Goal: Book appointment/travel/reservation

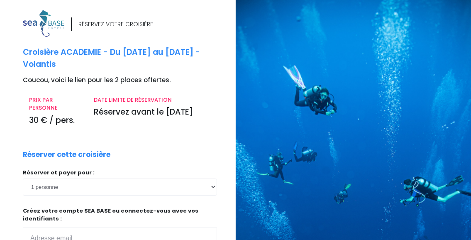
click at [206, 131] on div "DATE LIMITE DE RÉSERVATION Réservez avant le [DATE]" at bounding box center [152, 114] width 129 height 36
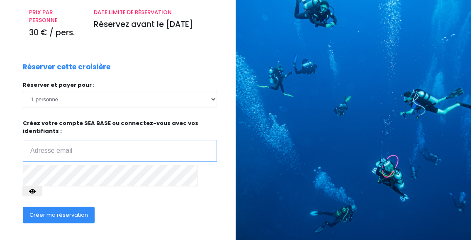
click at [113, 157] on input "email" at bounding box center [120, 151] width 194 height 22
type input "philippe.campanelli@gmail.com"
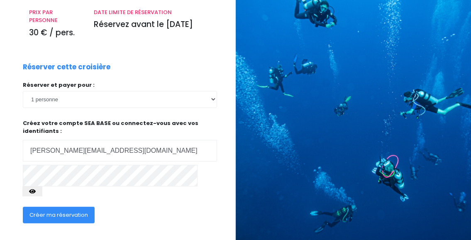
click at [71, 211] on span "Créer ma réservation" at bounding box center [58, 215] width 58 height 8
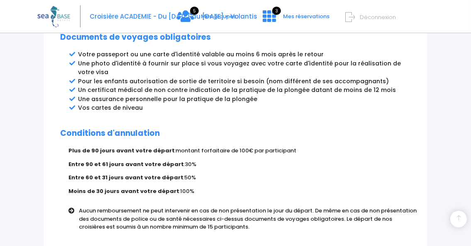
scroll to position [556, 0]
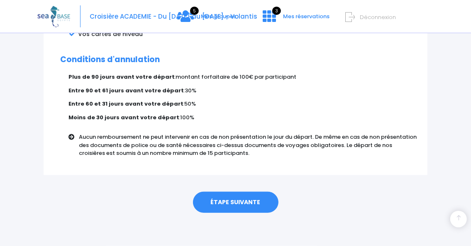
click at [235, 202] on link "ÉTAPE SUIVANTE" at bounding box center [235, 203] width 85 height 22
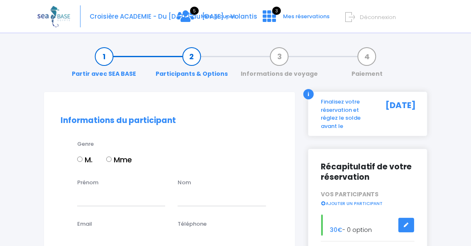
click at [81, 160] on input "M." at bounding box center [79, 159] width 5 height 5
radio input "true"
click at [81, 160] on input "M." at bounding box center [79, 159] width 5 height 5
click at [104, 197] on input "Prénom" at bounding box center [121, 198] width 88 height 17
type input "[PERSON_NAME]"
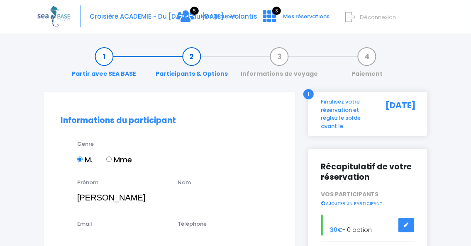
type input "Campanelli"
type input "[EMAIL_ADDRESS][DOMAIN_NAME]"
type input "0624413928"
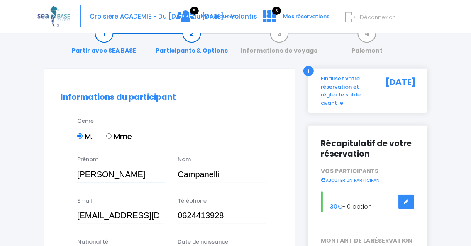
scroll to position [44, 0]
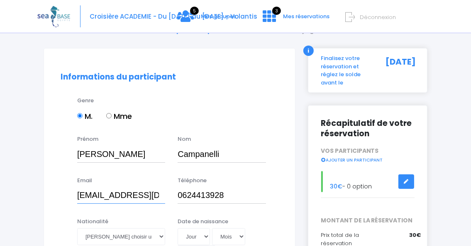
click at [161, 196] on input "philevan@wanadoo.fr" at bounding box center [121, 195] width 88 height 17
drag, startPoint x: 161, startPoint y: 196, endPoint x: 77, endPoint y: 198, distance: 83.4
click at [77, 198] on input "philevan@wanadoo.fr" at bounding box center [121, 195] width 88 height 17
type input "philippe.campanelli@gmail.com"
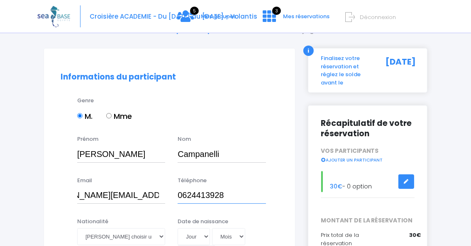
click at [188, 192] on input "0624413928" at bounding box center [222, 195] width 88 height 17
drag, startPoint x: 188, startPoint y: 192, endPoint x: 217, endPoint y: 194, distance: 28.6
click at [217, 194] on input "0624413928" at bounding box center [222, 195] width 88 height 17
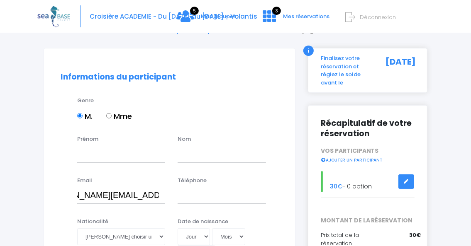
select select "France"
click at [233, 199] on input "Téléphone" at bounding box center [222, 195] width 88 height 17
type input "CAMPANELLI"
type input "Bruno"
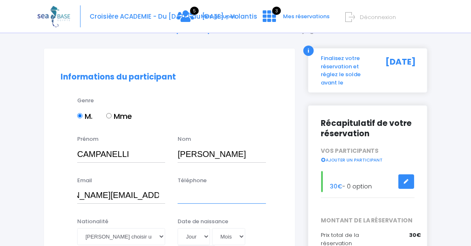
type input "0647311798"
drag, startPoint x: 146, startPoint y: 154, endPoint x: 54, endPoint y: 153, distance: 92.1
click at [77, 153] on input "CAMPANELLI" at bounding box center [121, 154] width 88 height 17
click at [80, 196] on input "philippe.campanelli@gmail.com" at bounding box center [121, 195] width 88 height 17
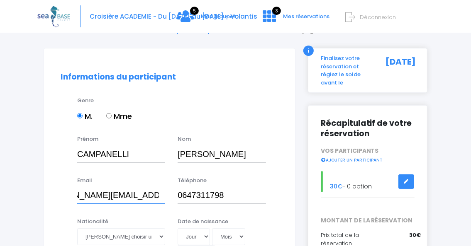
click at [80, 196] on input "philippe.campanelli@gmail.com" at bounding box center [121, 195] width 88 height 17
drag, startPoint x: 149, startPoint y: 151, endPoint x: 42, endPoint y: 158, distance: 107.2
click at [77, 158] on input "CAMPANELLI" at bounding box center [121, 154] width 88 height 17
drag, startPoint x: 220, startPoint y: 155, endPoint x: 137, endPoint y: 156, distance: 82.9
click at [178, 156] on input "Bruno" at bounding box center [222, 154] width 88 height 17
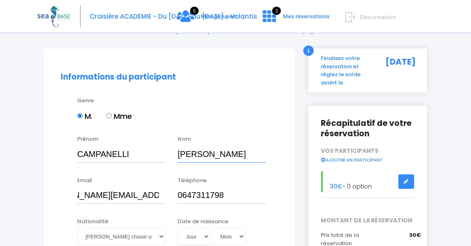
paste input "CAMPANELLI"
type input "CAMPANELLI"
drag, startPoint x: 134, startPoint y: 155, endPoint x: 9, endPoint y: 157, distance: 124.4
click at [77, 157] on input "CAMPANELLI" at bounding box center [121, 154] width 88 height 17
type input "Philippe"
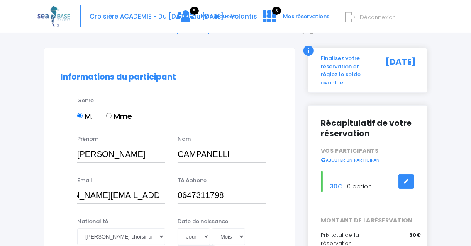
click at [237, 112] on div "M. Mme" at bounding box center [177, 118] width 201 height 14
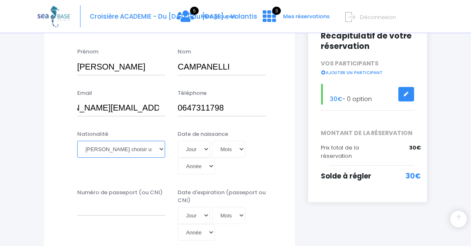
select select "Française"
click option "Française" at bounding box center [0, 0] width 0 height 0
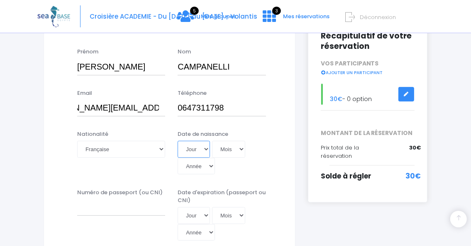
click at [178, 141] on select "Jour 01 02 03 04 05 06 07 08 09 10 11 12 13 14 15 16 17 18 19 20 21 22 23 24 25…" at bounding box center [194, 149] width 32 height 17
select select "05"
click option "05" at bounding box center [0, 0] width 0 height 0
click at [192, 52] on div "Nom CAMPANELLI" at bounding box center [221, 61] width 100 height 27
click at [212, 141] on select "Mois 01 02 03 04 05 06 07 08 09 10 11 12" at bounding box center [228, 149] width 33 height 17
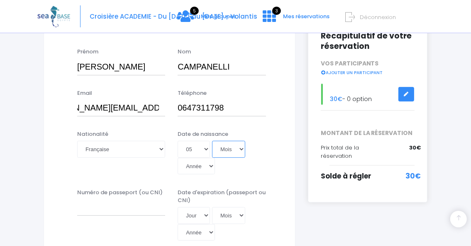
select select "08"
click option "08" at bounding box center [0, 0] width 0 height 0
click at [226, 90] on div "Téléphone 0647311798" at bounding box center [221, 102] width 100 height 27
click at [178, 158] on select "Année 2045 2044 2043 2042 2041 2040 2039 2038 2037 2036 2035 2034 2033 2032 203…" at bounding box center [196, 166] width 37 height 17
select select "1962"
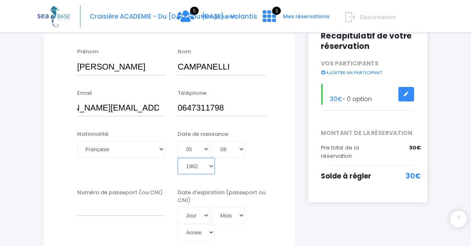
click option "1962" at bounding box center [0, 0] width 0 height 0
type input "1962-08-05"
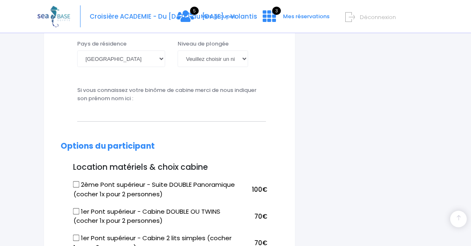
scroll to position [350, 0]
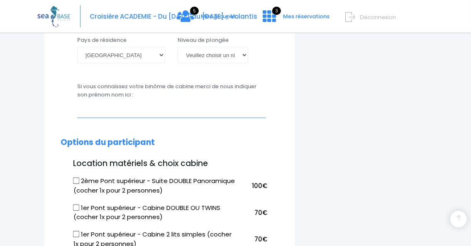
click at [86, 113] on input "text" at bounding box center [171, 110] width 189 height 17
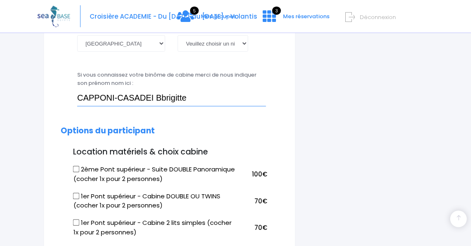
scroll to position [438, 0]
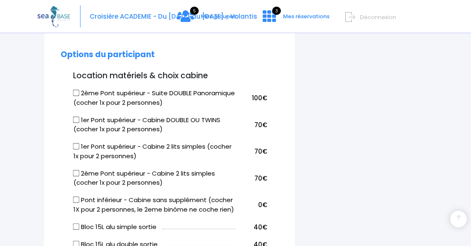
type input "CAPPONI-CASADEI Bbrigitte"
click at [77, 120] on input "1er Pont supérieur - Cabine DOUBLE OU TWINS (cocher 1x pour 2 personnes)" at bounding box center [76, 120] width 7 height 7
click at [76, 118] on input "1er Pont supérieur - Cabine DOUBLE OU TWINS (cocher 1x pour 2 personnes)" at bounding box center [76, 120] width 7 height 7
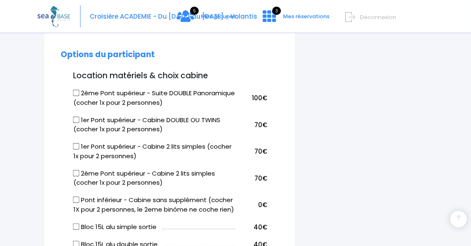
click at [76, 120] on input "1er Pont supérieur - Cabine DOUBLE OU TWINS (cocher 1x pour 2 personnes)" at bounding box center [76, 120] width 7 height 7
checkbox input "true"
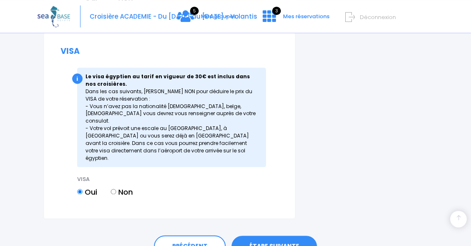
scroll to position [1093, 0]
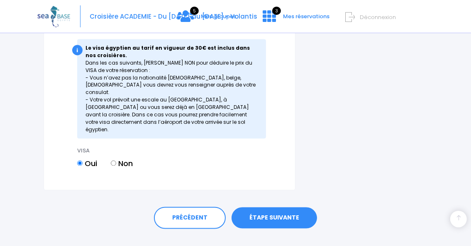
click at [265, 208] on link "ÉTAPE SUIVANTE" at bounding box center [273, 219] width 85 height 22
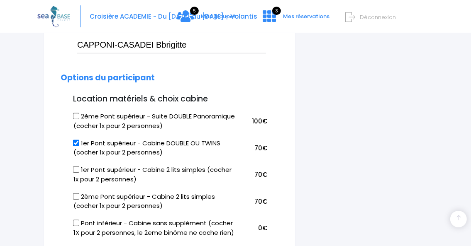
scroll to position [247, 0]
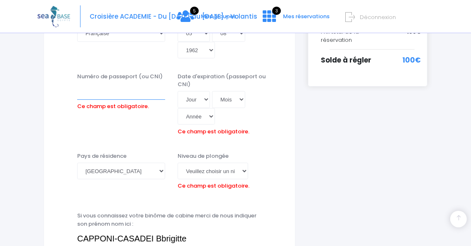
click at [105, 94] on input "Numéro de passeport (ou CNI)" at bounding box center [121, 91] width 88 height 17
type input "24EH49729"
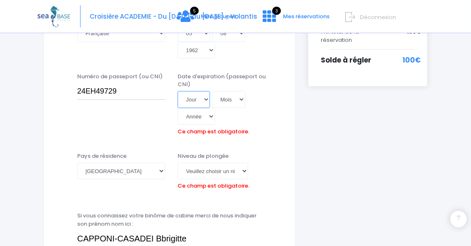
click at [178, 91] on select "Jour 01 02 03 04 05 06 07 08 09 10 11 12 13 14 15 16 17 18 19 20 21 22 23 24 25…" at bounding box center [194, 99] width 32 height 17
select select "11"
click option "11" at bounding box center [0, 0] width 0 height 0
click at [212, 91] on select "Mois 01 02 03 04 05 06 07 08 09 10 11 12" at bounding box center [228, 99] width 33 height 17
select select "06"
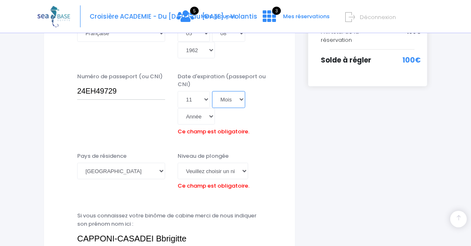
click option "06" at bounding box center [0, 0] width 0 height 0
click at [178, 163] on select "Veuillez choisir un niveau de plongée Non plongeur Junior OW diver Adventure OW…" at bounding box center [213, 171] width 71 height 17
click at [261, 174] on div "Niveau de plongée Veuillez choisir un niveau de plongée Non plongeur Junior OW …" at bounding box center [222, 172] width 88 height 41
click at [178, 108] on select "Année 2045 2044 2043 2042 2041 2040 2039 2038 2037 2036 2035 2034 2033 2032 203…" at bounding box center [196, 116] width 37 height 17
select select "2024"
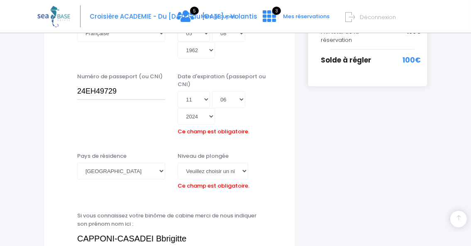
click option "2024" at bounding box center [0, 0] width 0 height 0
type input "2024-06-11"
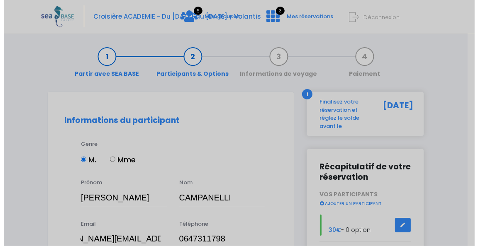
scroll to position [0, 0]
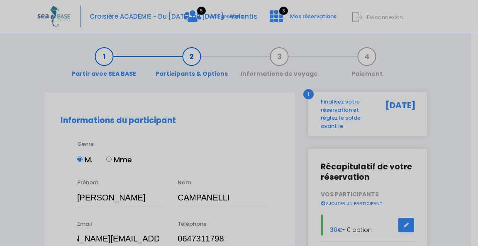
click at [200, 173] on div "? ! i Oups ! × Vous ne pouvez pas voyager avec ce passeport. Il doit être valab…" at bounding box center [239, 123] width 478 height 246
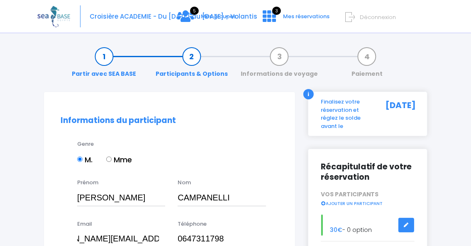
scroll to position [240, 0]
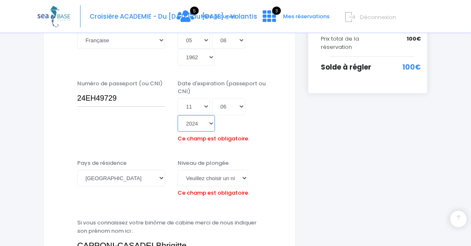
click at [178, 115] on select "Année 2045 2044 2043 2042 2041 2040 2039 2038 2037 2036 2035 2034 2033 2032 203…" at bounding box center [196, 123] width 37 height 17
select select "2034"
click option "2034" at bounding box center [0, 0] width 0 height 0
type input "2034-06-11"
click at [178, 170] on select "Veuillez choisir un niveau de plongée Non plongeur Junior OW diver Adventure OW…" at bounding box center [213, 178] width 71 height 17
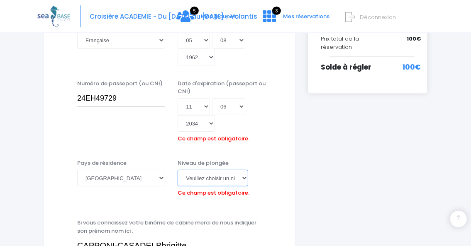
click at [178, 170] on select "Veuillez choisir un niveau de plongée Non plongeur Junior OW diver Adventure OW…" at bounding box center [213, 178] width 71 height 17
click option "Autre" at bounding box center [0, 0] width 0 height 0
click at [202, 161] on label "Niveau de plongée" at bounding box center [203, 163] width 51 height 8
click at [202, 170] on select "Veuillez choisir un niveau de plongée Non plongeur Junior OW diver Adventure OW…" at bounding box center [213, 178] width 71 height 17
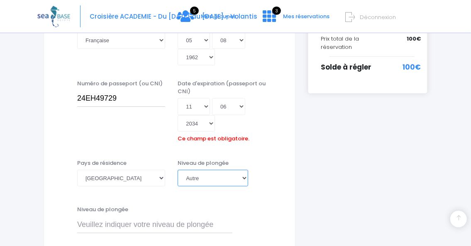
click at [178, 170] on select "Veuillez choisir un niveau de plongée Non plongeur Junior OW diver Adventure OW…" at bounding box center [213, 178] width 71 height 17
select select "MF2"
click option "MF2" at bounding box center [0, 0] width 0 height 0
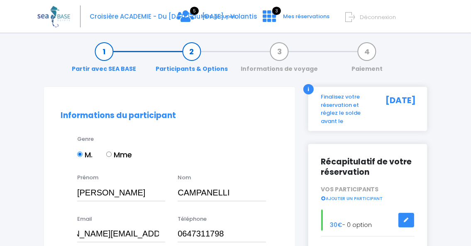
scroll to position [0, 0]
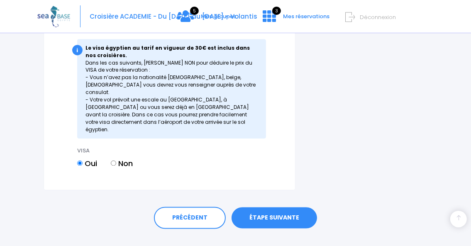
click at [299, 208] on link "ÉTAPE SUIVANTE" at bounding box center [273, 219] width 85 height 22
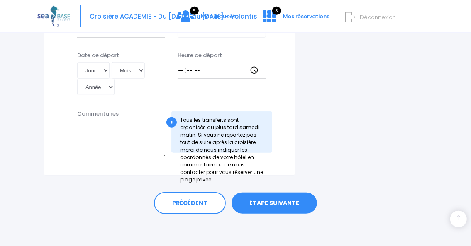
scroll to position [501, 0]
click at [278, 204] on link "ÉTAPE SUIVANTE" at bounding box center [273, 204] width 85 height 22
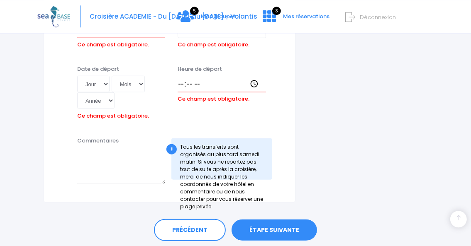
scroll to position [554, 0]
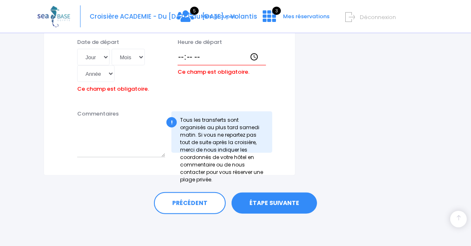
click at [271, 201] on link "ÉTAPE SUIVANTE" at bounding box center [273, 204] width 85 height 22
click at [271, 202] on link "ÉTAPE SUIVANTE" at bounding box center [273, 204] width 85 height 22
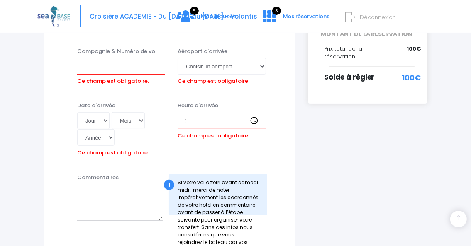
scroll to position [204, 0]
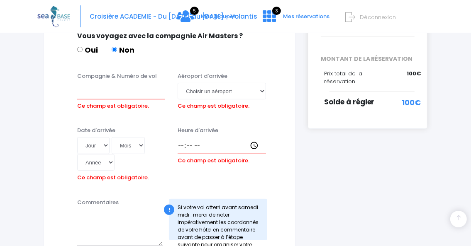
click at [355, 16] on icon at bounding box center [350, 17] width 10 height 14
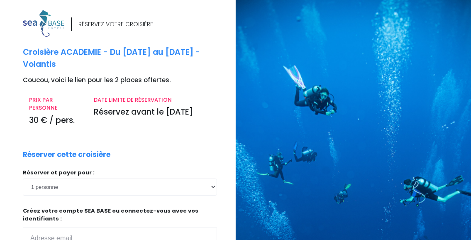
click at [198, 130] on div "DATE LIMITE DE RÉSERVATION Réservez avant le [DATE]" at bounding box center [152, 114] width 129 height 36
